Goal: Information Seeking & Learning: Learn about a topic

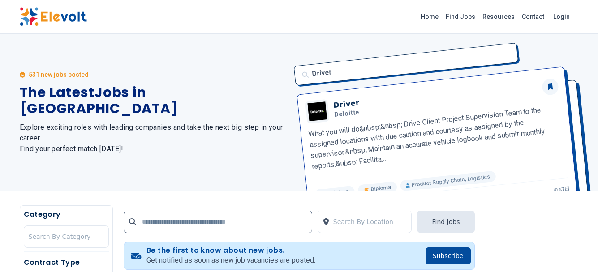
scroll to position [38, 0]
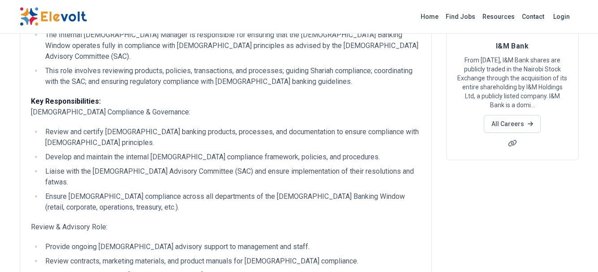
scroll to position [90, 0]
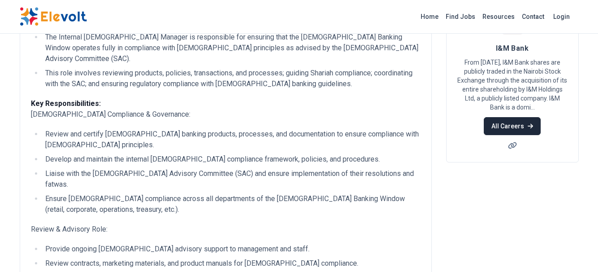
click at [501, 119] on link "All Careers" at bounding box center [512, 126] width 57 height 18
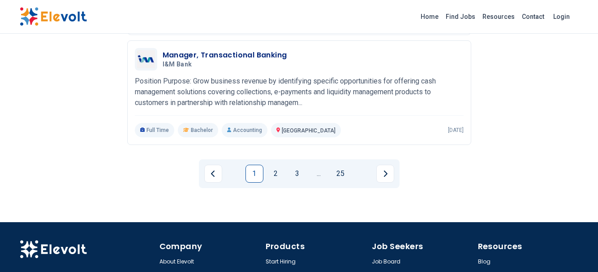
scroll to position [1120, 0]
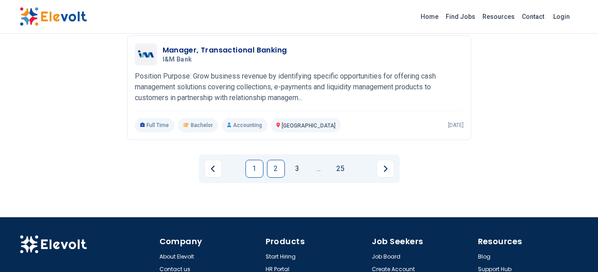
click at [281, 160] on link "2" at bounding box center [276, 169] width 18 height 18
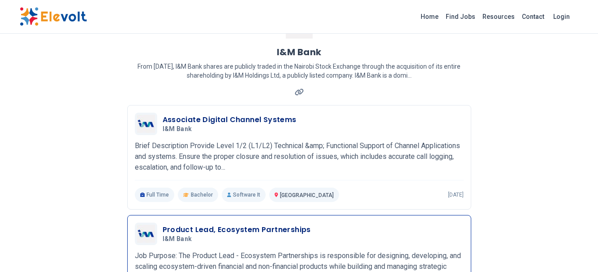
scroll to position [0, 0]
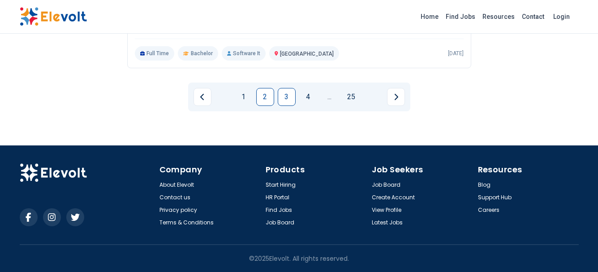
click at [292, 100] on link "3" at bounding box center [287, 97] width 18 height 18
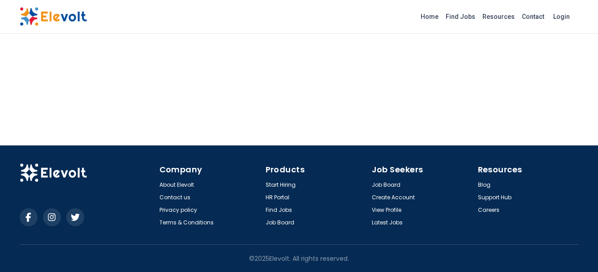
scroll to position [326, 0]
